Goal: Task Accomplishment & Management: Use online tool/utility

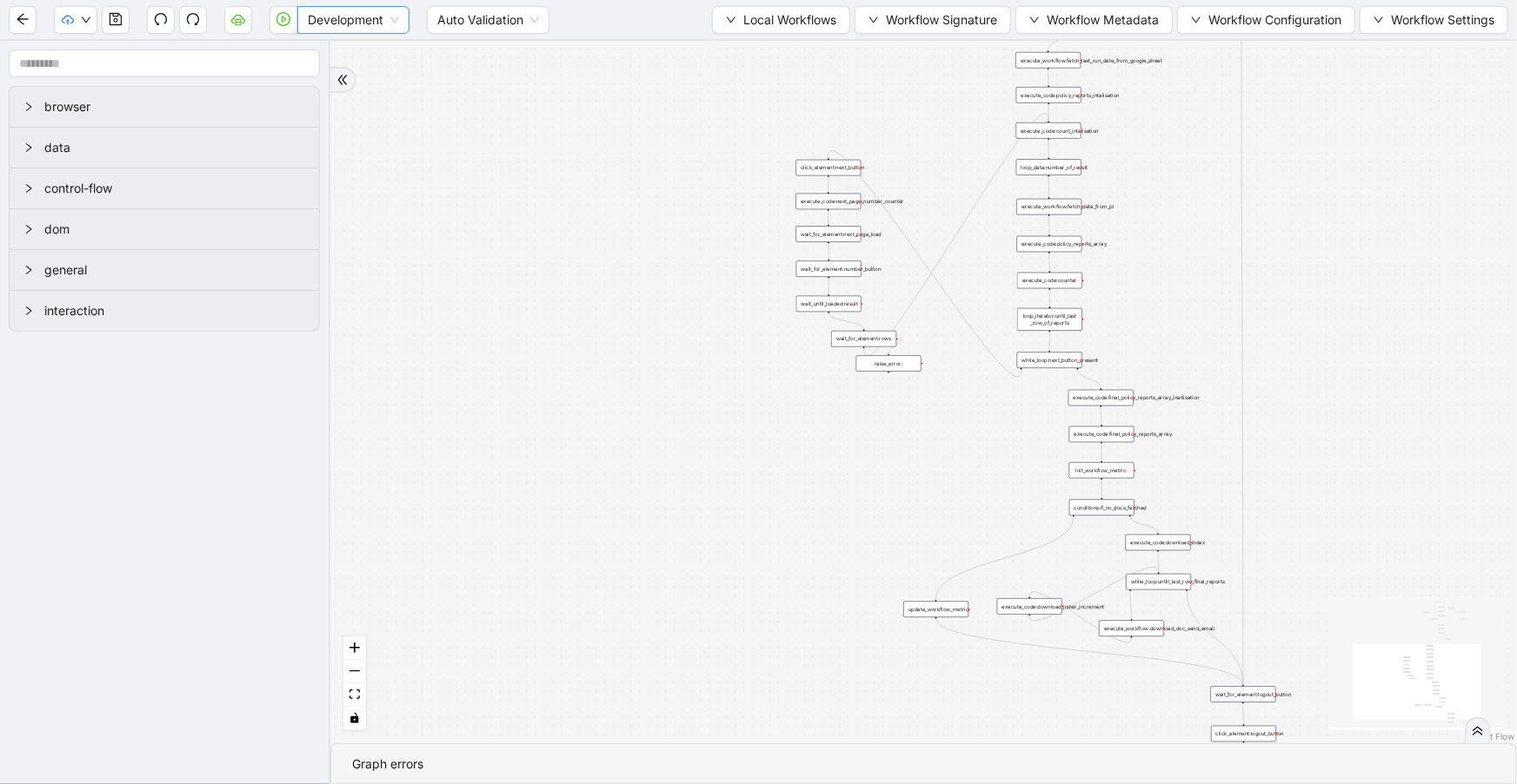
click at [368, 13] on span "Development" at bounding box center [353, 20] width 91 height 26
click at [354, 73] on div "Production" at bounding box center [353, 82] width 84 height 19
click at [274, 14] on button "button" at bounding box center [283, 20] width 28 height 28
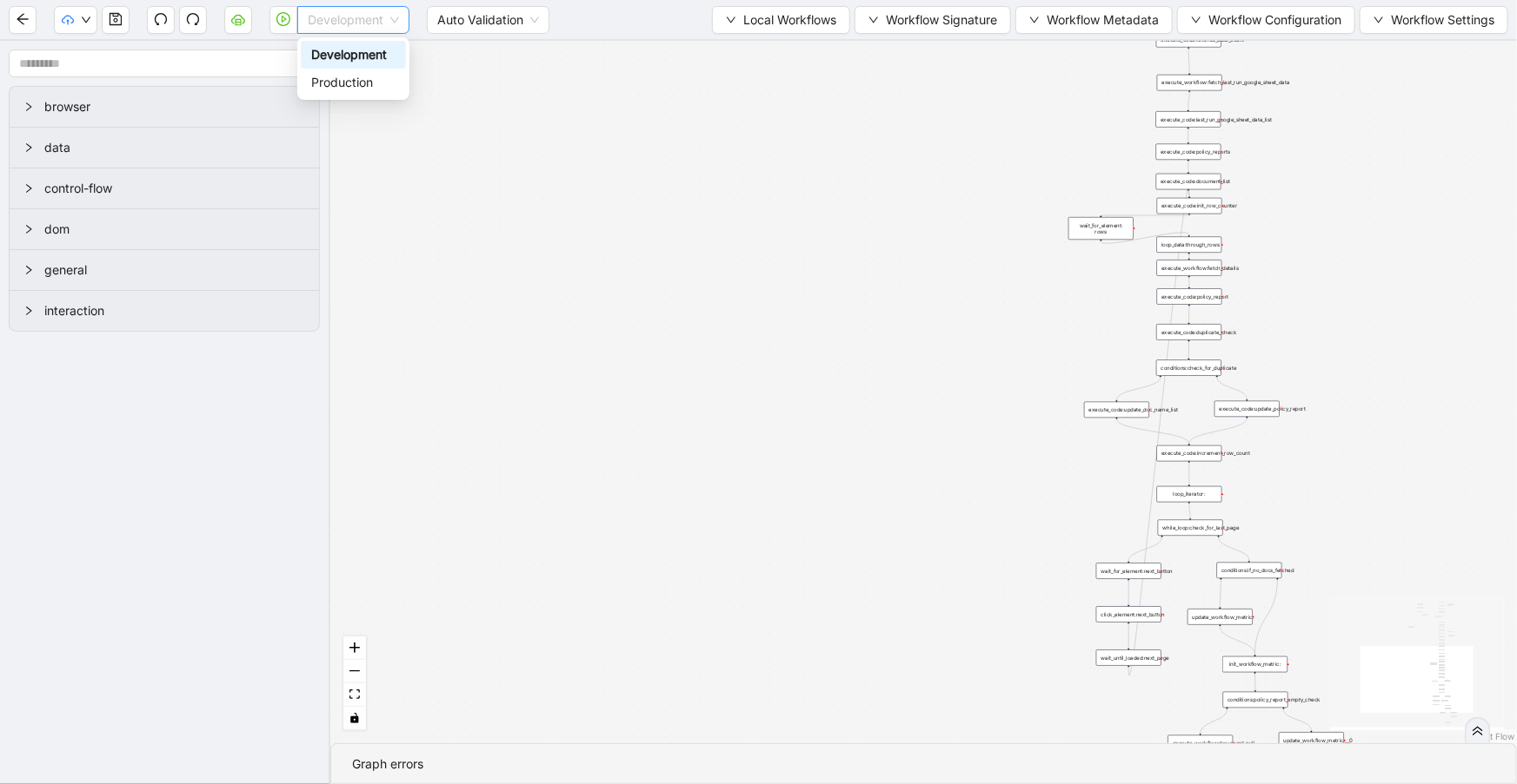
click at [334, 22] on span "Development" at bounding box center [353, 20] width 91 height 26
click at [335, 78] on div "Production" at bounding box center [353, 82] width 84 height 19
click at [284, 21] on icon "play-circle" at bounding box center [283, 20] width 14 height 14
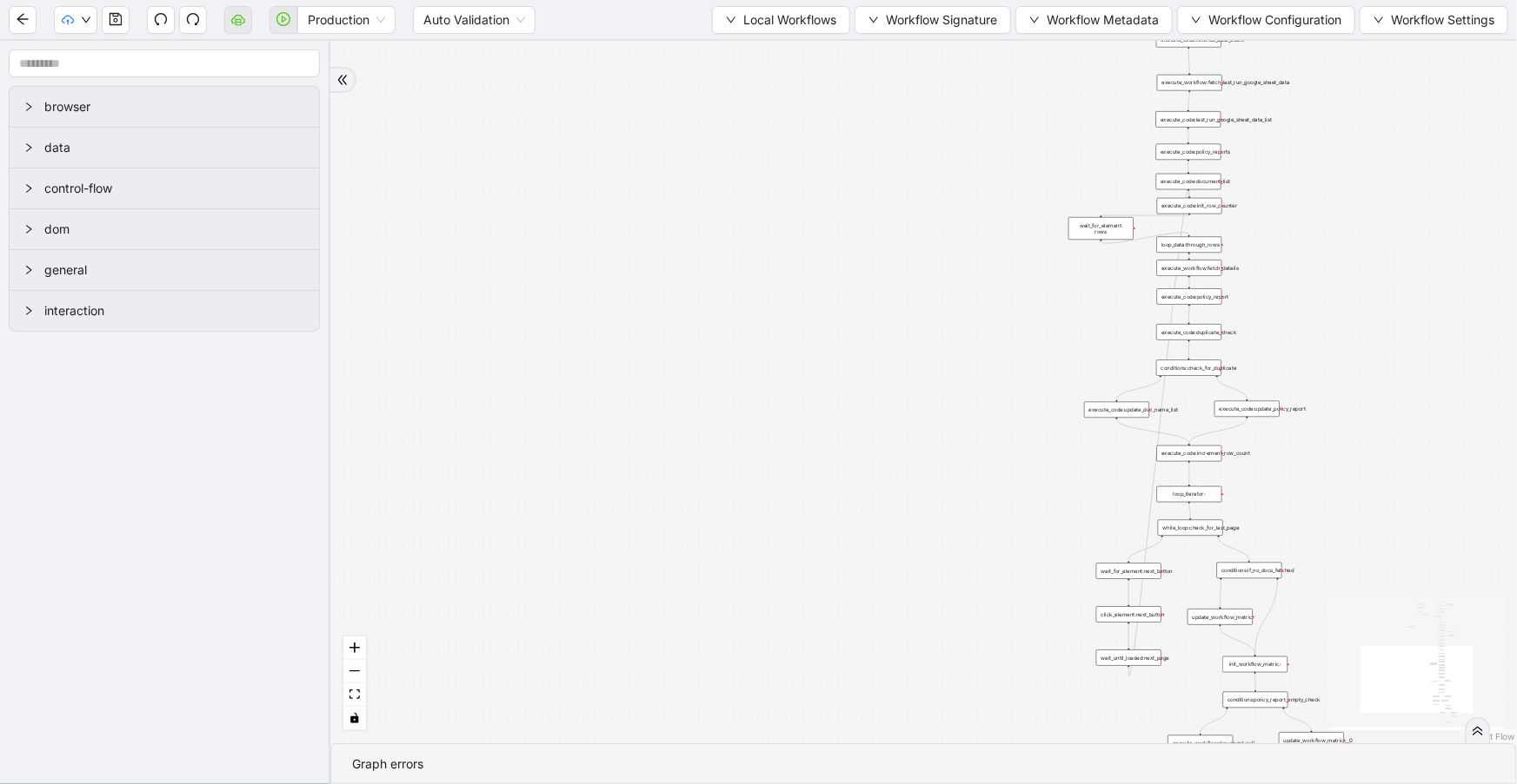
click at [1479, 730] on icon "double-right" at bounding box center [1478, 731] width 13 height 13
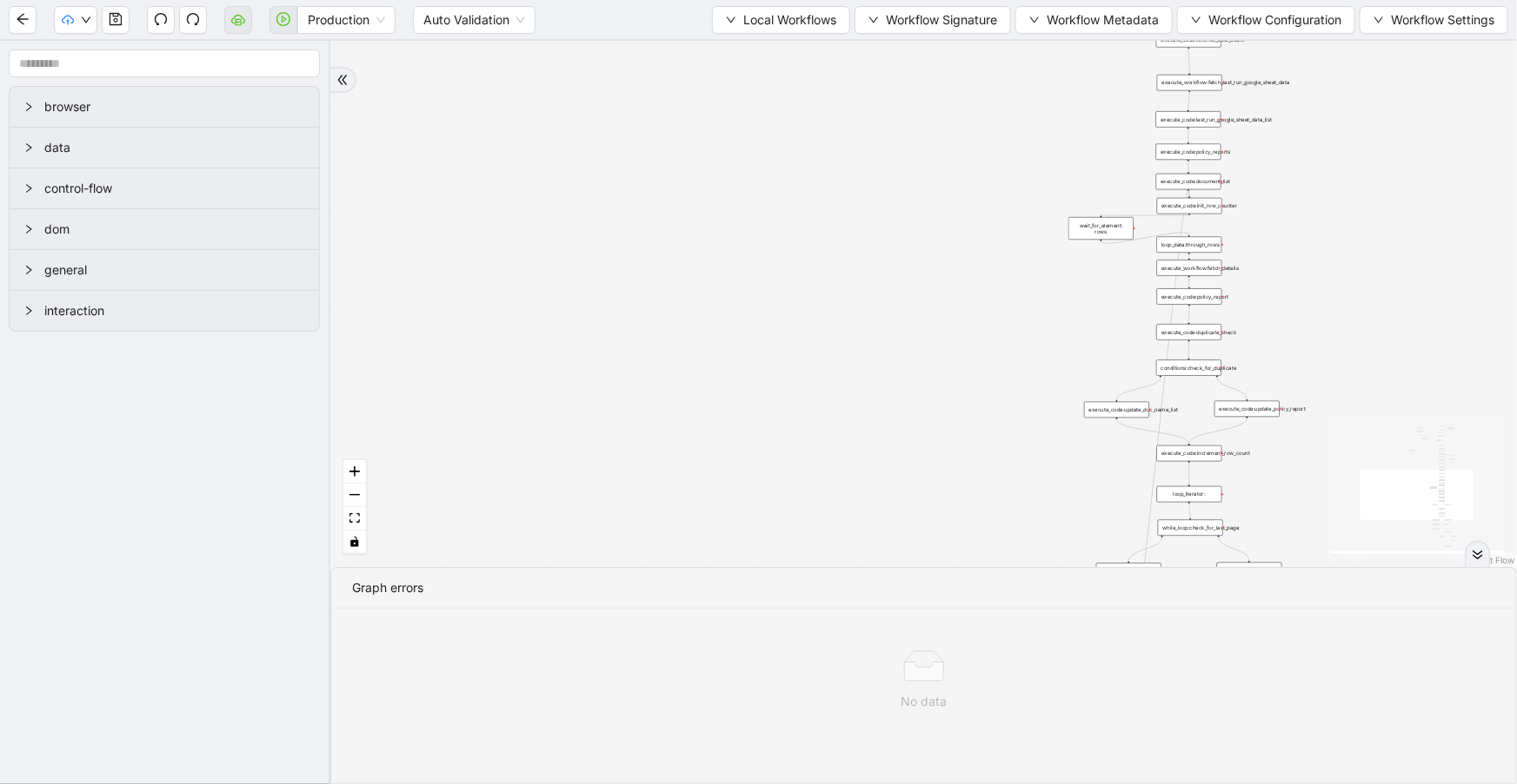
click at [395, 104] on div "trigger execute_workflow:travelers_pl_login conditions:logged_in new_window:tra…" at bounding box center [924, 304] width 1186 height 527
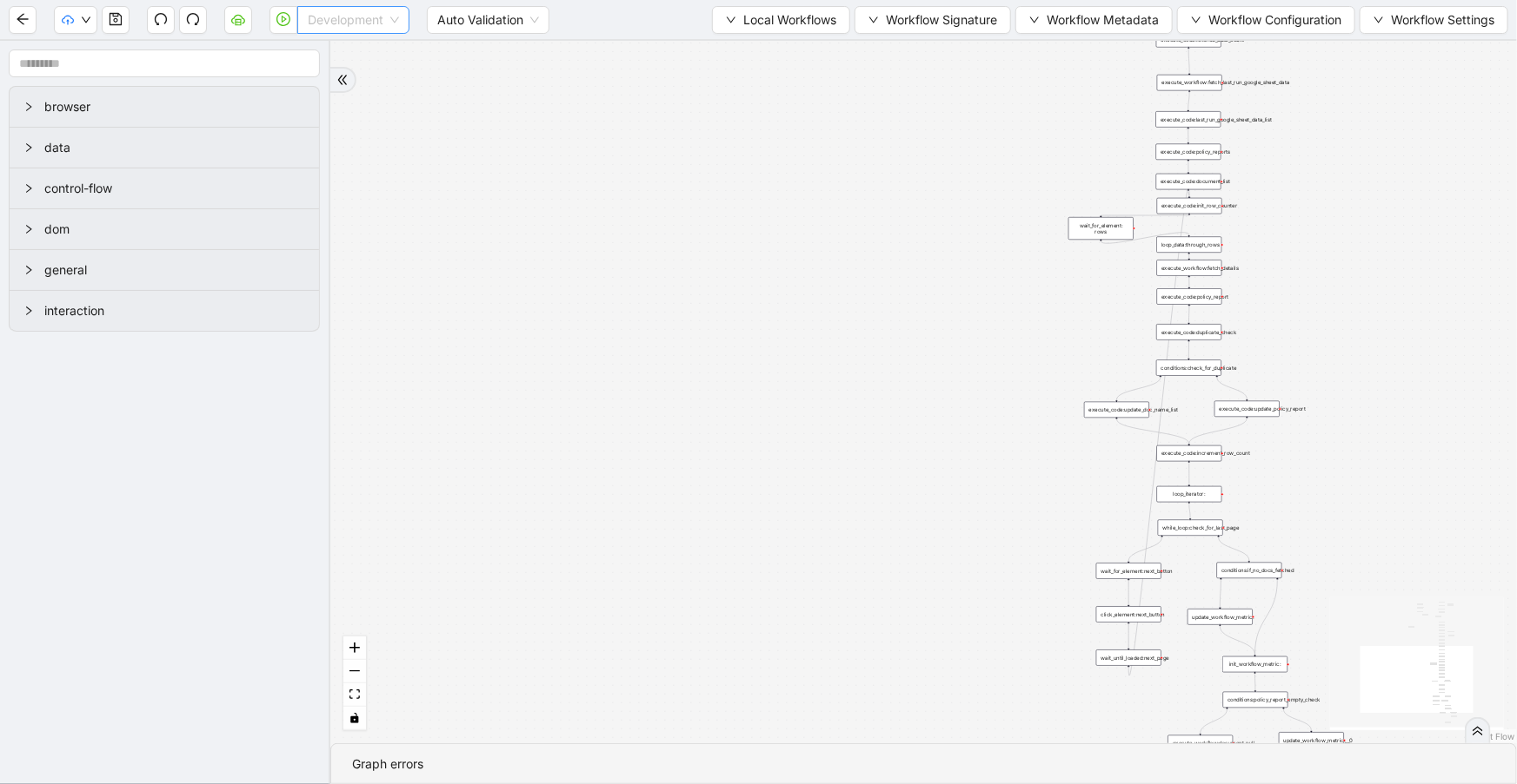
click at [391, 20] on span "Development" at bounding box center [353, 20] width 91 height 26
click at [362, 88] on div "Production" at bounding box center [353, 82] width 84 height 19
click at [282, 18] on icon "play-circle" at bounding box center [283, 20] width 14 height 14
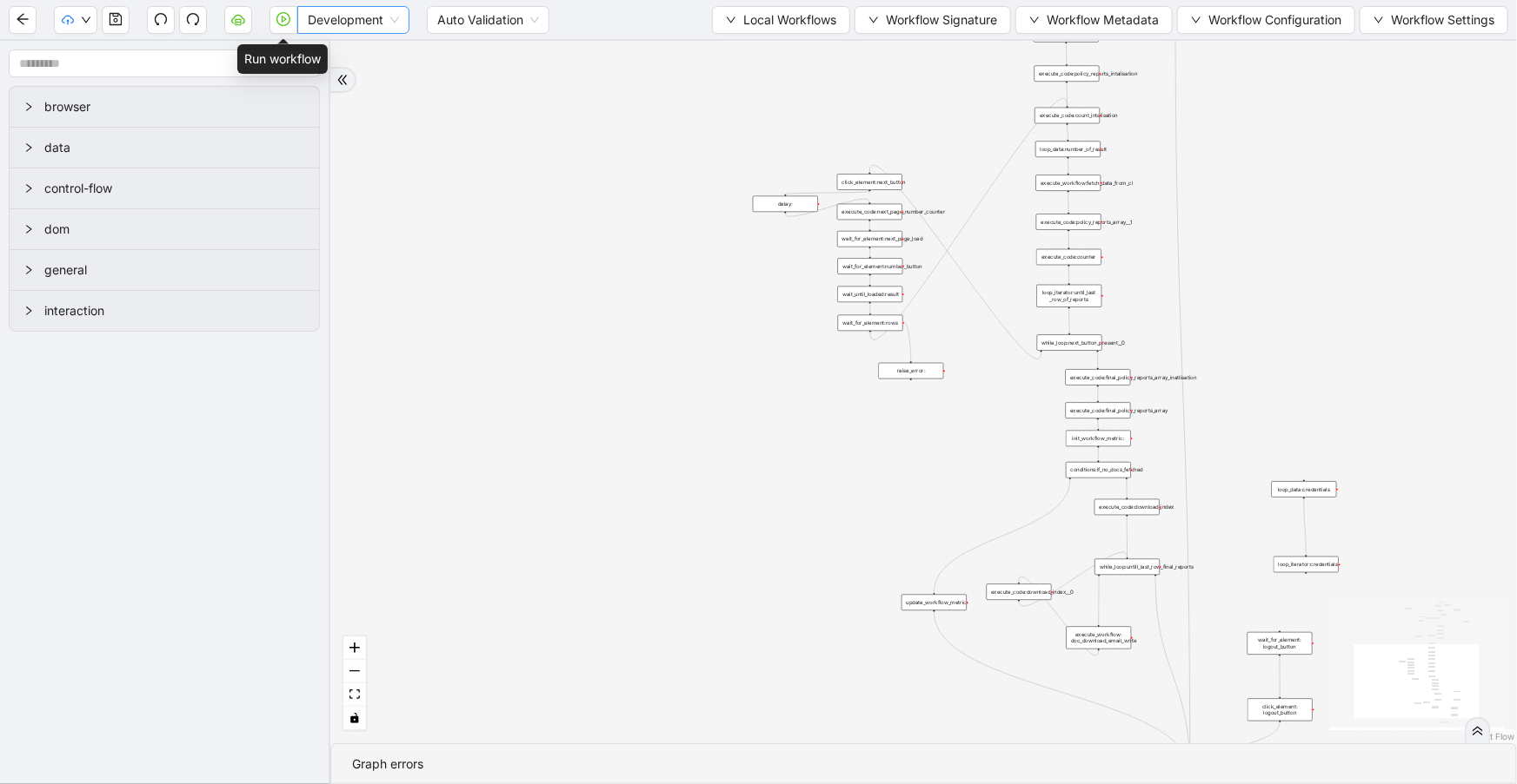
click at [303, 24] on div "Development" at bounding box center [353, 20] width 112 height 28
click at [311, 82] on div "Production" at bounding box center [353, 82] width 84 height 19
click at [281, 25] on button "button" at bounding box center [283, 20] width 28 height 28
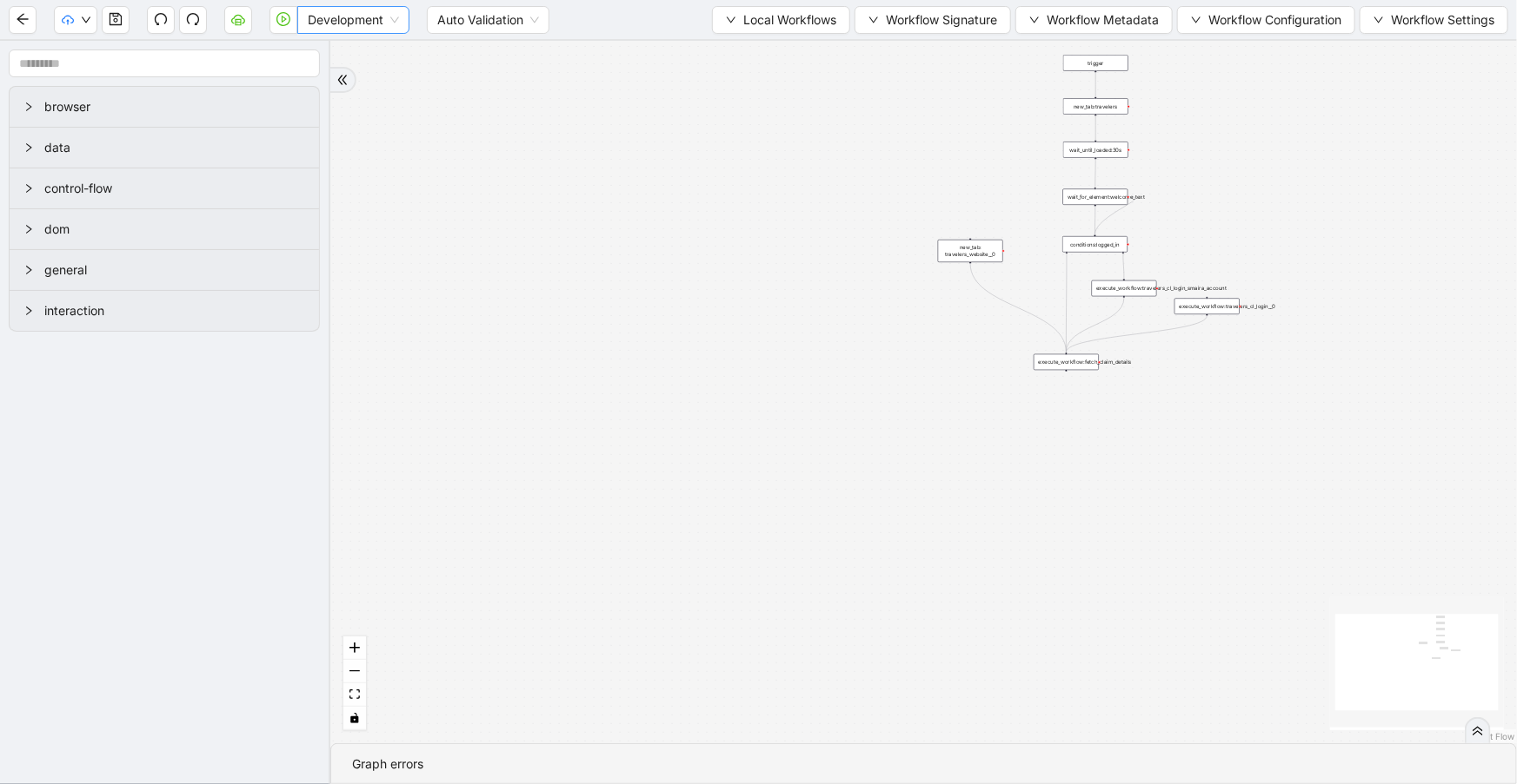
click at [333, 20] on span "Development" at bounding box center [353, 20] width 91 height 26
click at [339, 79] on div "Production" at bounding box center [353, 82] width 84 height 19
click at [283, 17] on icon "play-circle" at bounding box center [284, 20] width 5 height 7
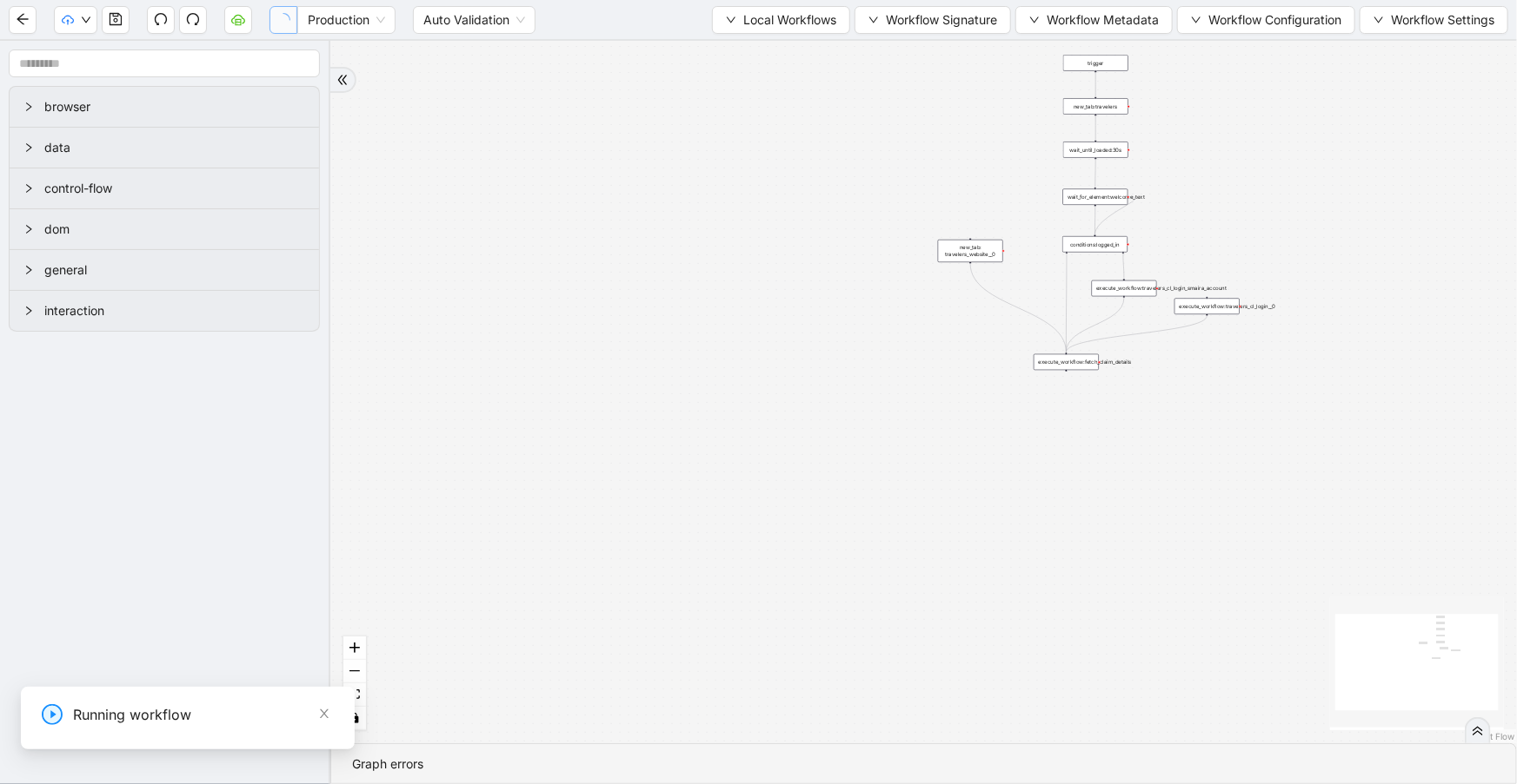
drag, startPoint x: 1027, startPoint y: 1332, endPoint x: 1052, endPoint y: 1316, distance: 29.7
